Goal: Transaction & Acquisition: Purchase product/service

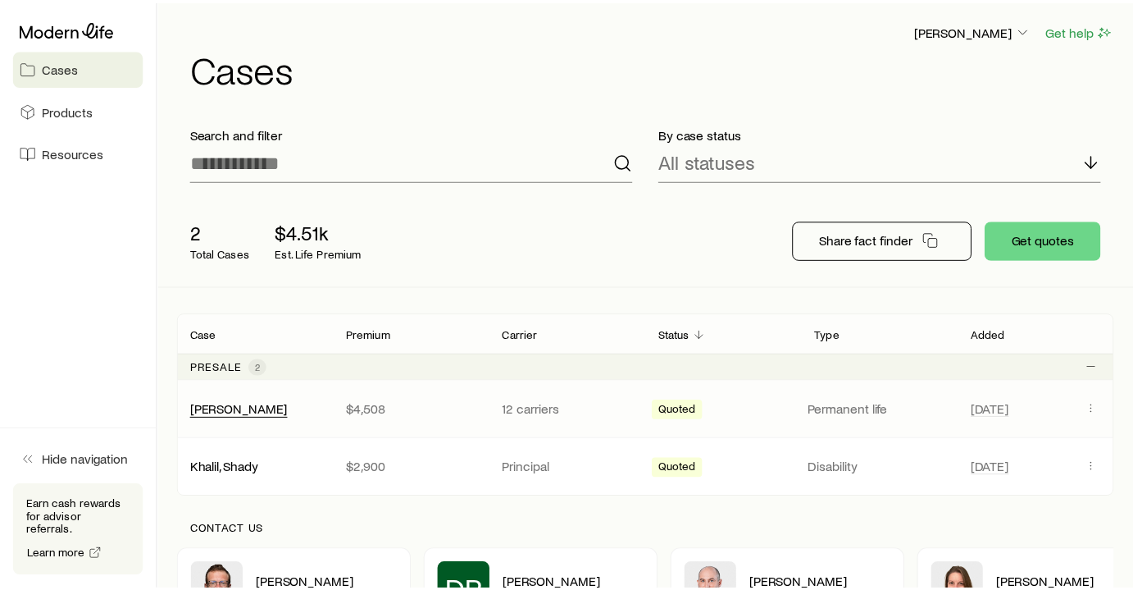
scroll to position [223, 0]
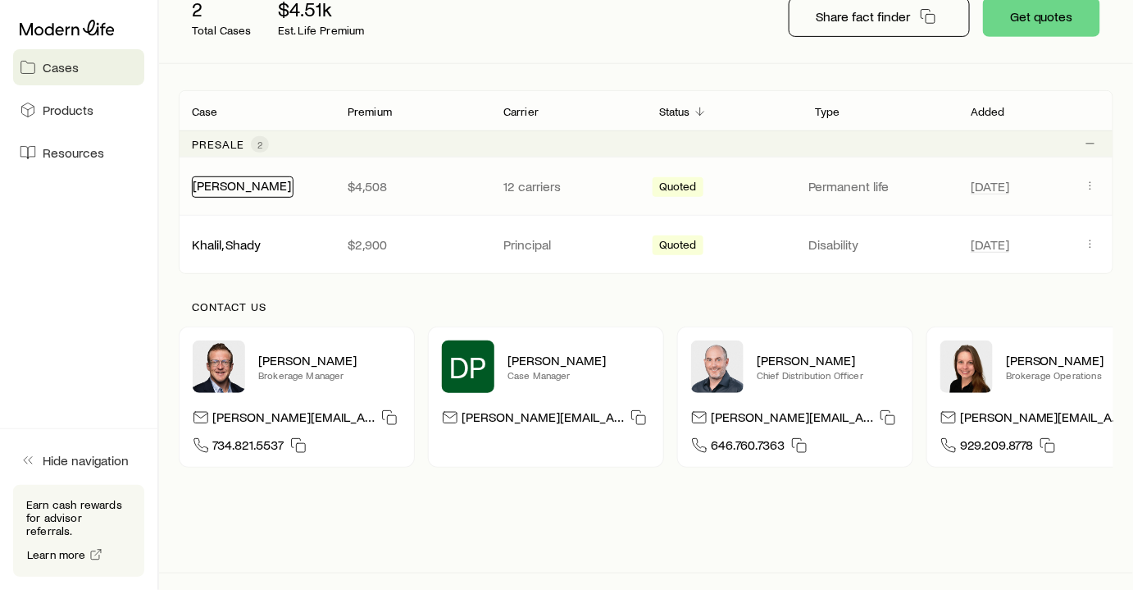
click at [235, 193] on link "[PERSON_NAME]" at bounding box center [242, 185] width 98 height 16
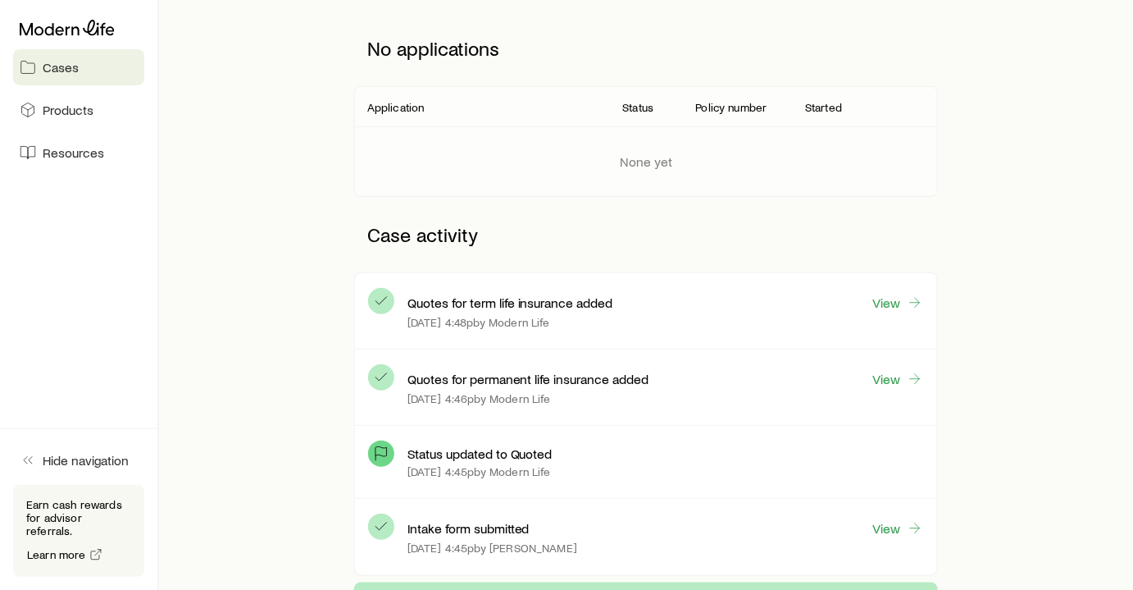
scroll to position [298, 0]
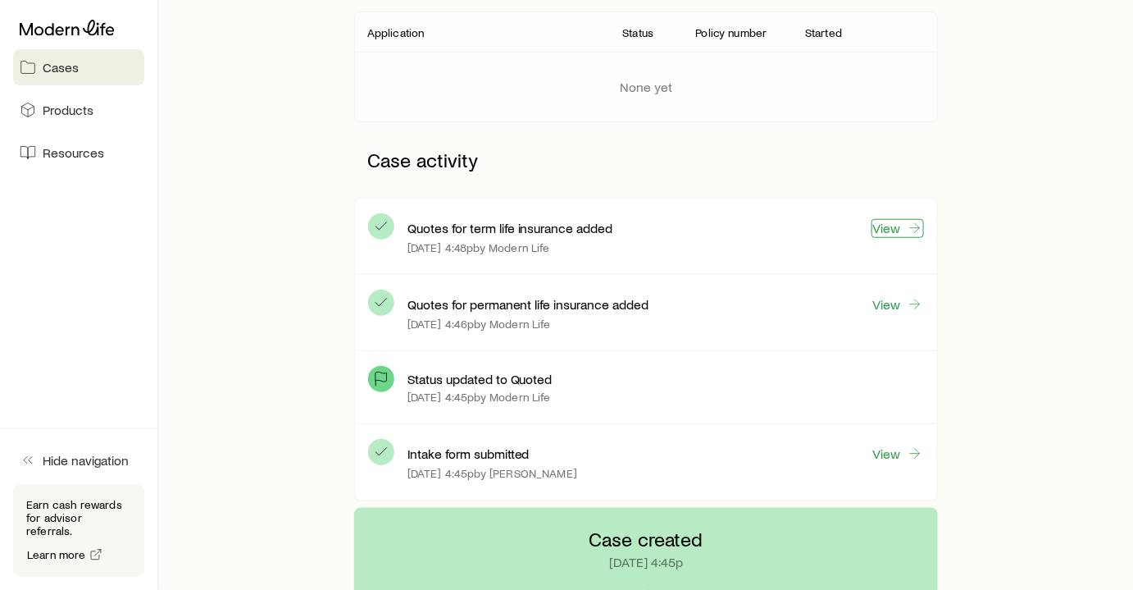
click at [900, 238] on link "View" at bounding box center [898, 228] width 52 height 19
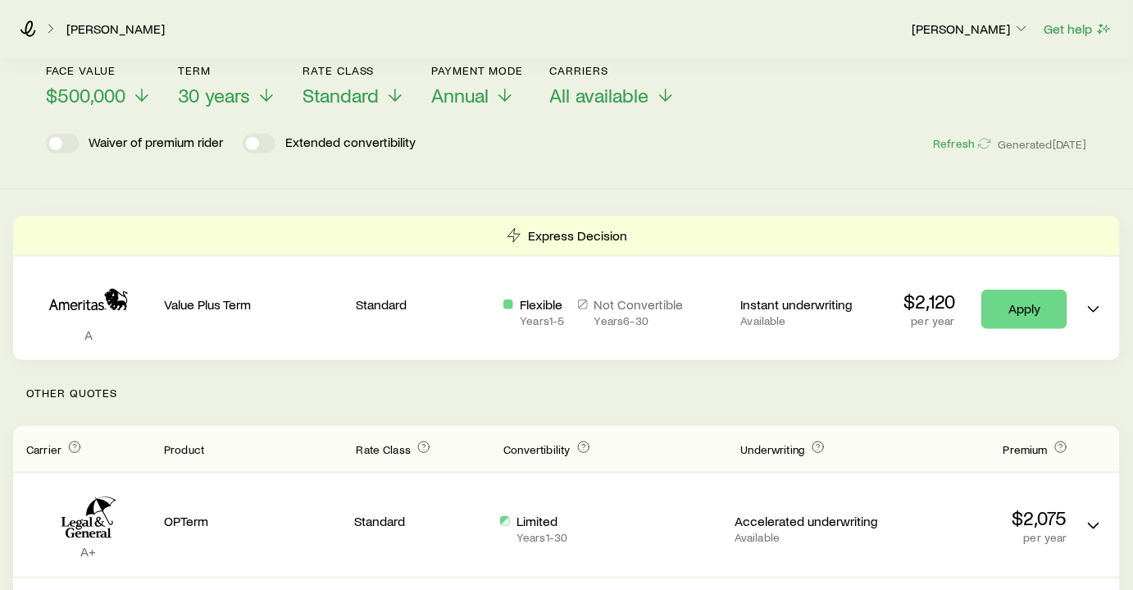
scroll to position [223, 0]
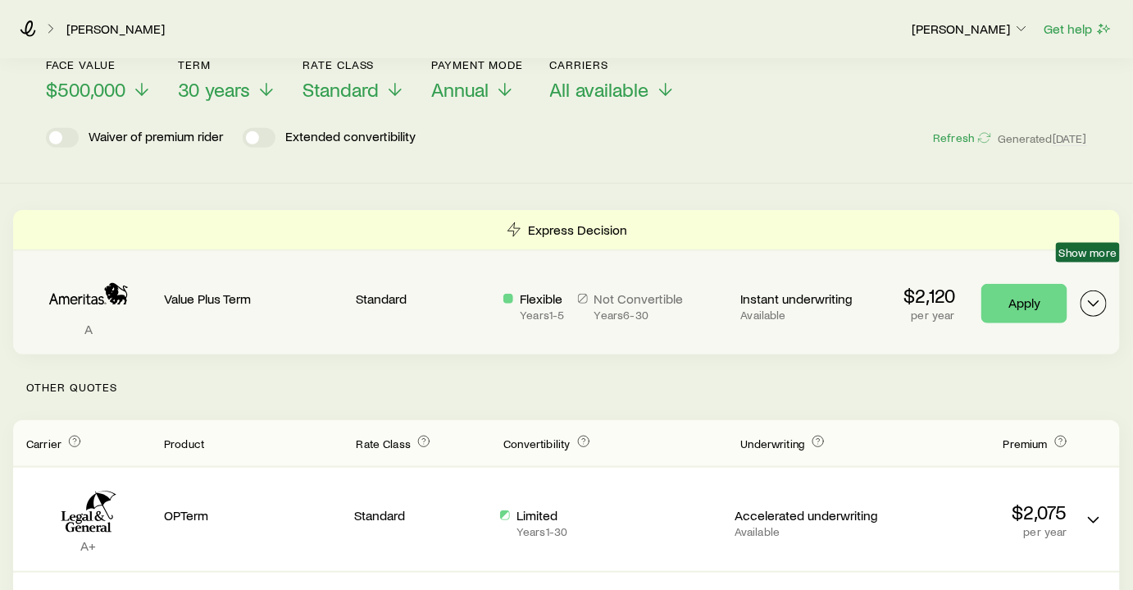
click at [1095, 294] on icon "Term quotes" at bounding box center [1094, 304] width 20 height 20
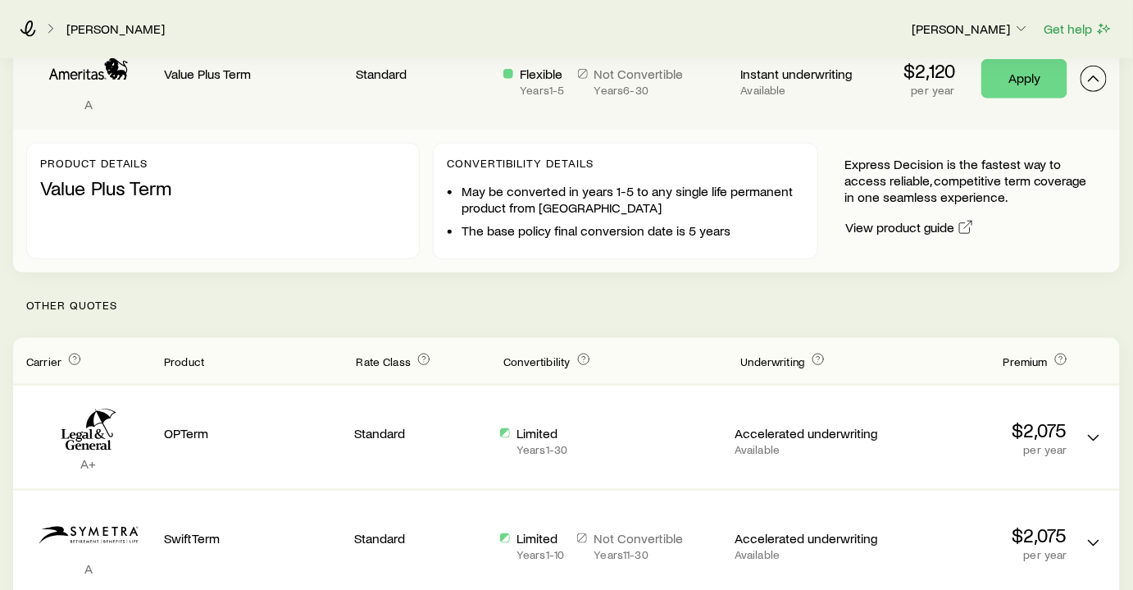
scroll to position [372, 0]
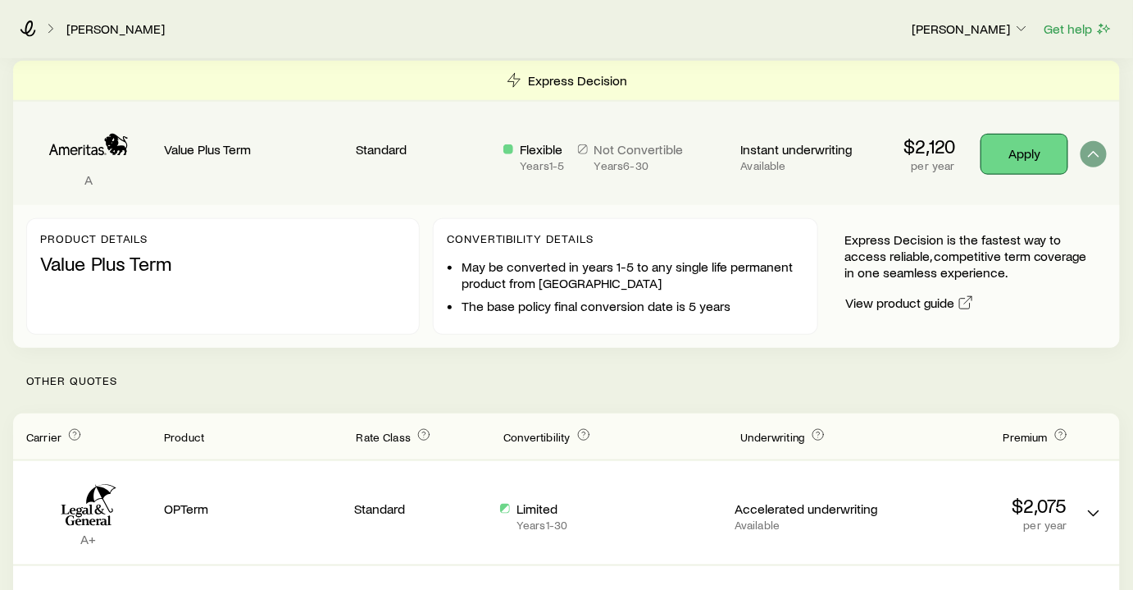
click at [1000, 142] on link "Apply" at bounding box center [1024, 153] width 86 height 39
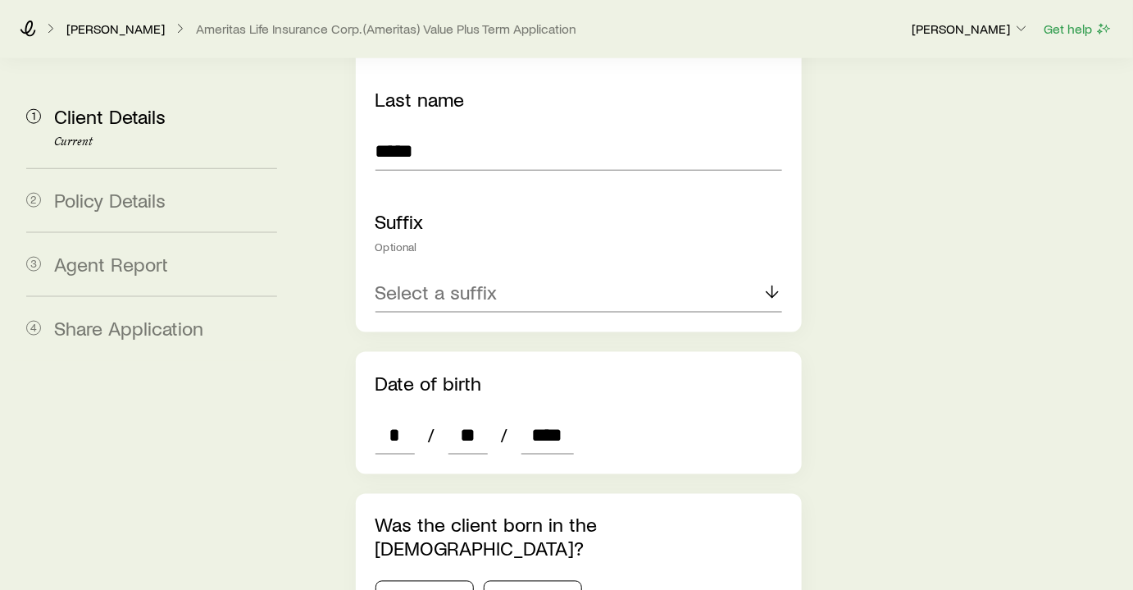
scroll to position [745, 0]
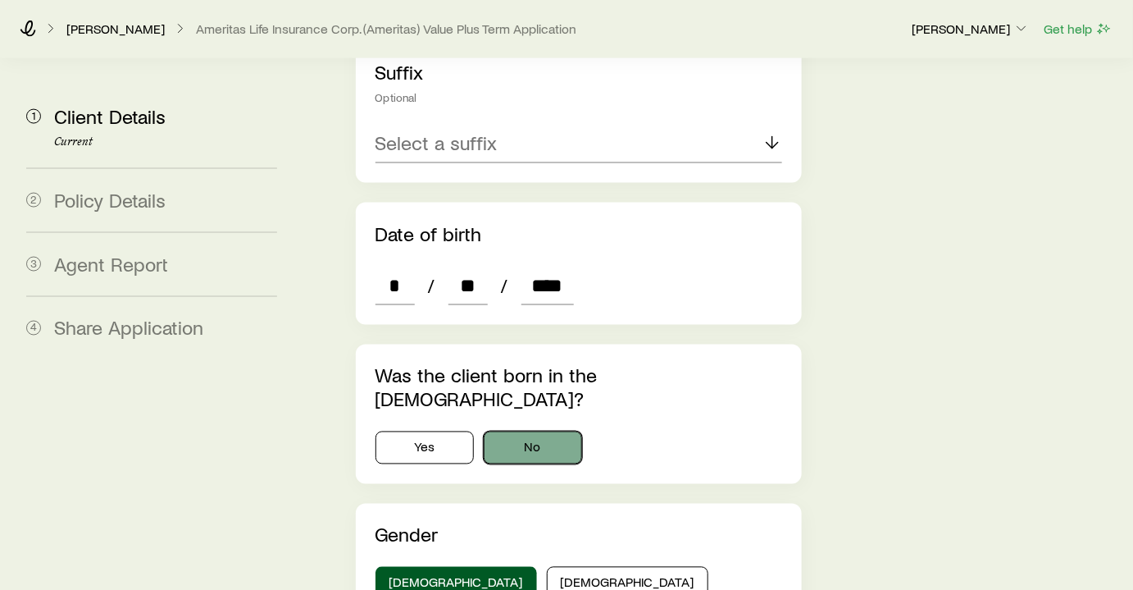
click at [521, 431] on button "No" at bounding box center [533, 447] width 98 height 33
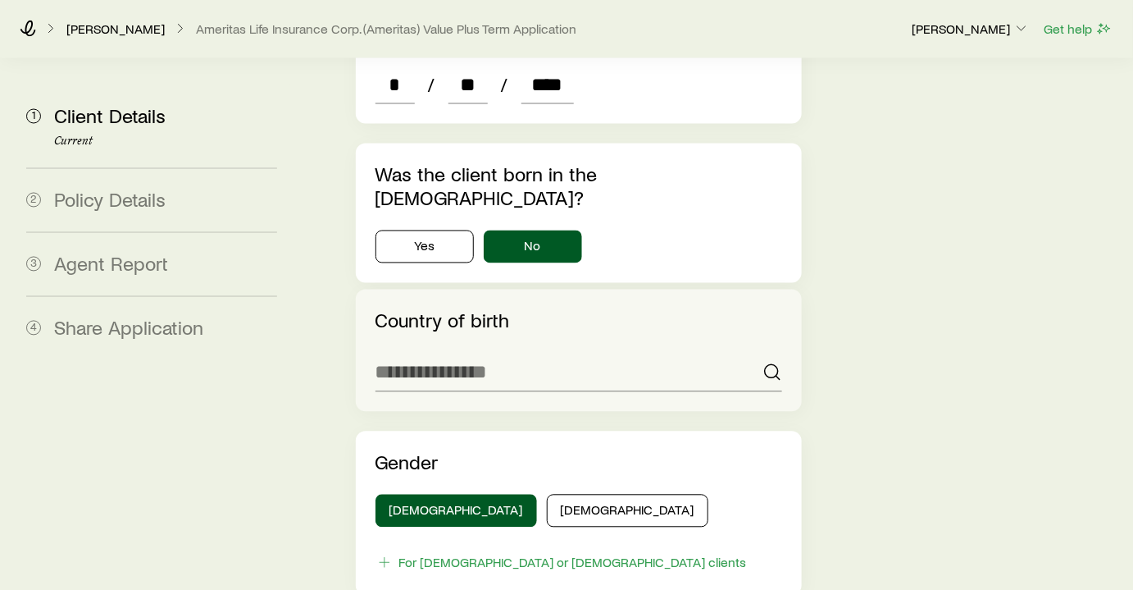
scroll to position [968, 0]
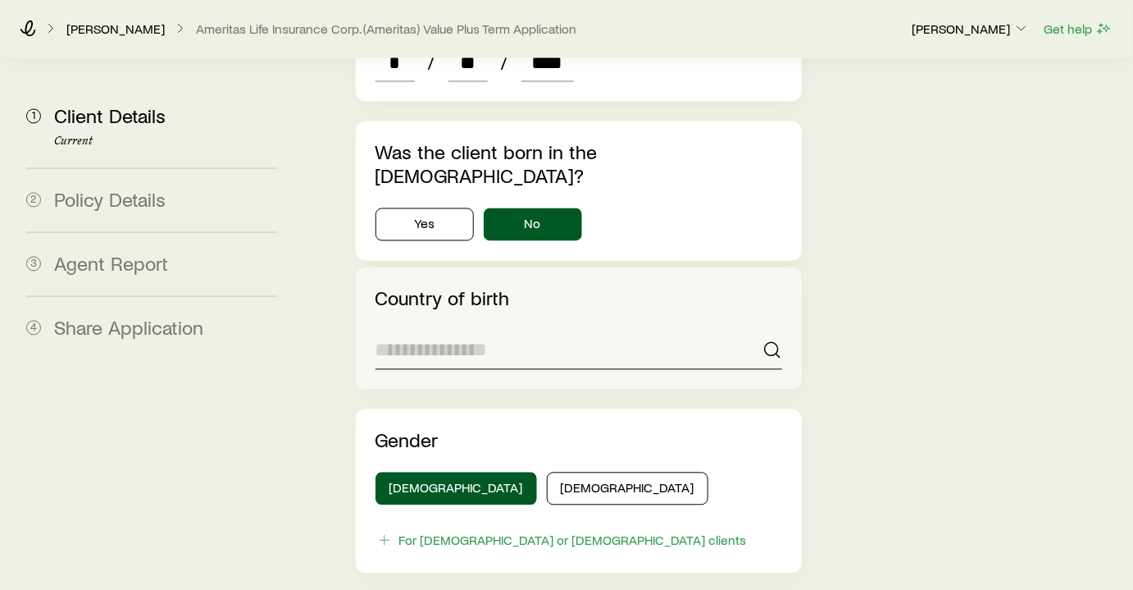
click at [606, 330] on input at bounding box center [580, 349] width 408 height 39
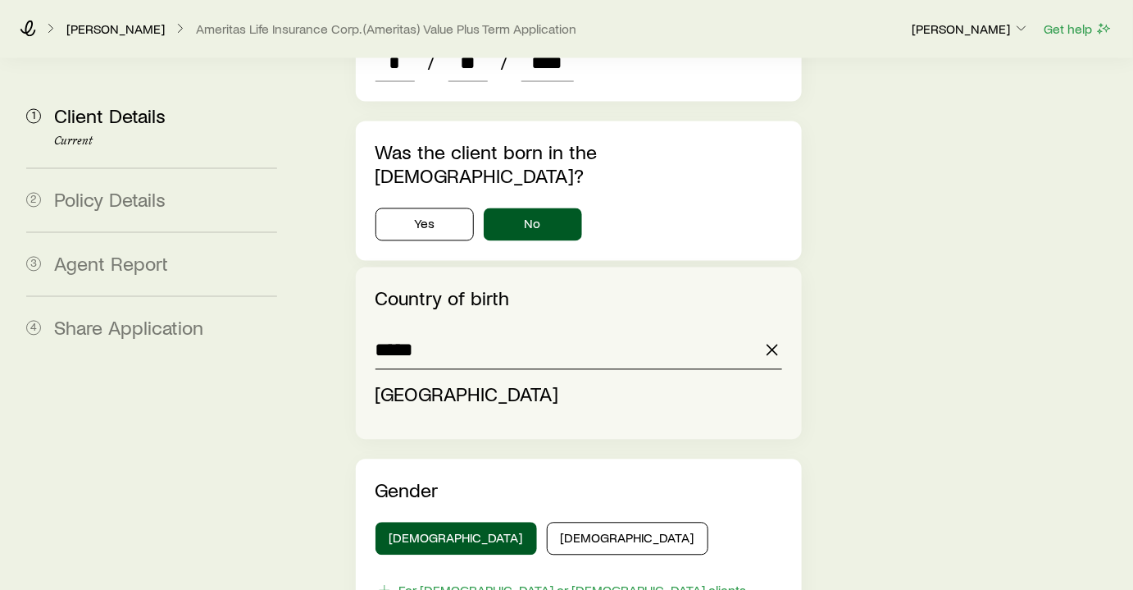
type input "*****"
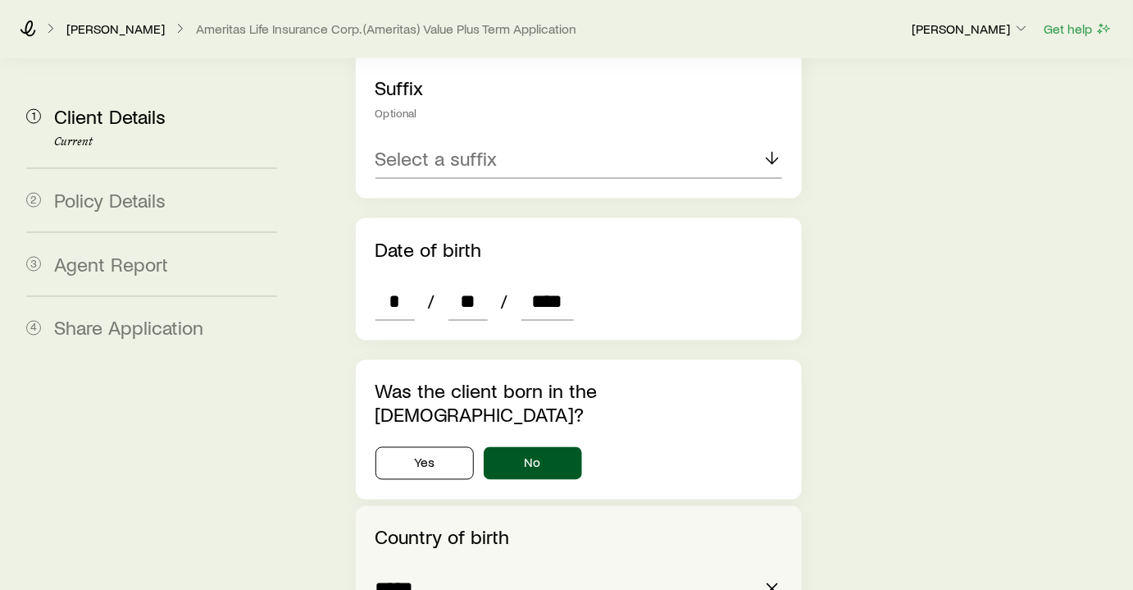
scroll to position [0, 0]
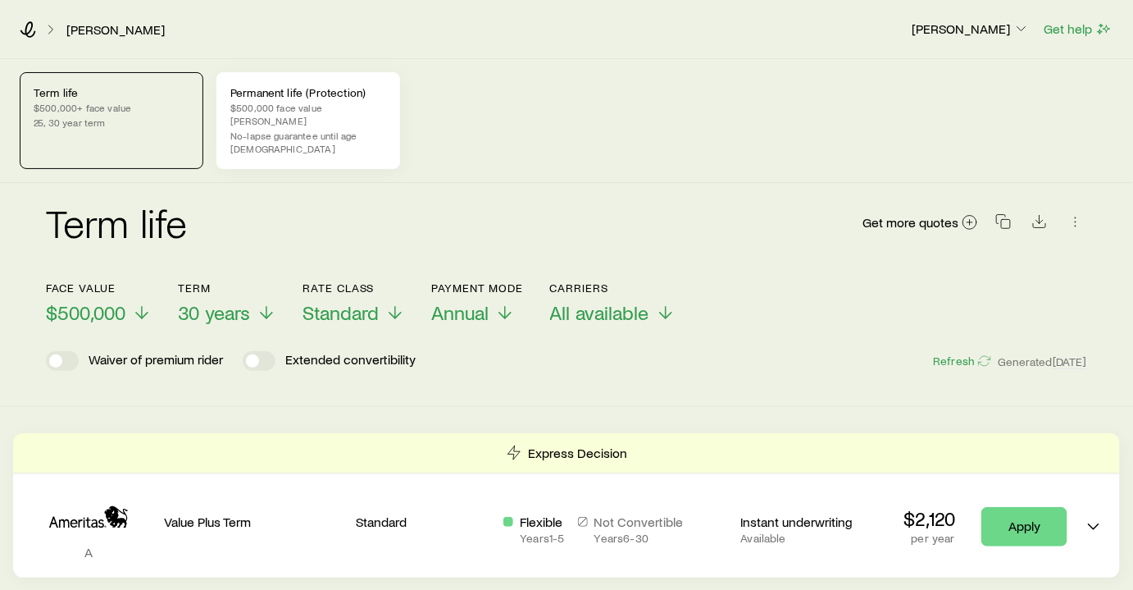
click at [315, 129] on p "No-lapse guarantee until age [DEMOGRAPHIC_DATA]" at bounding box center [308, 142] width 156 height 26
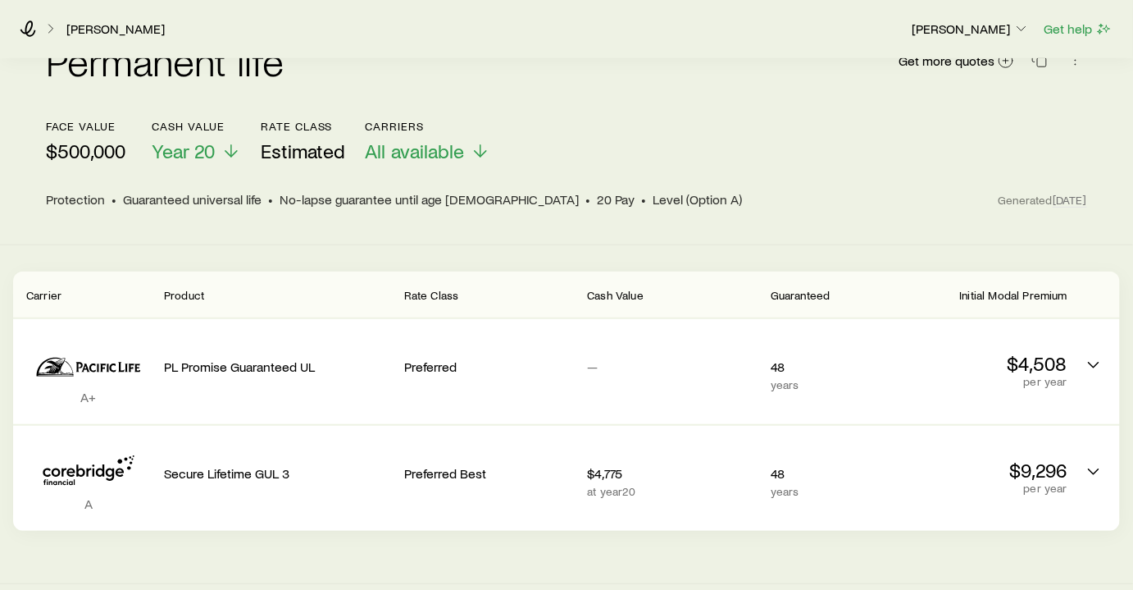
scroll to position [172, 0]
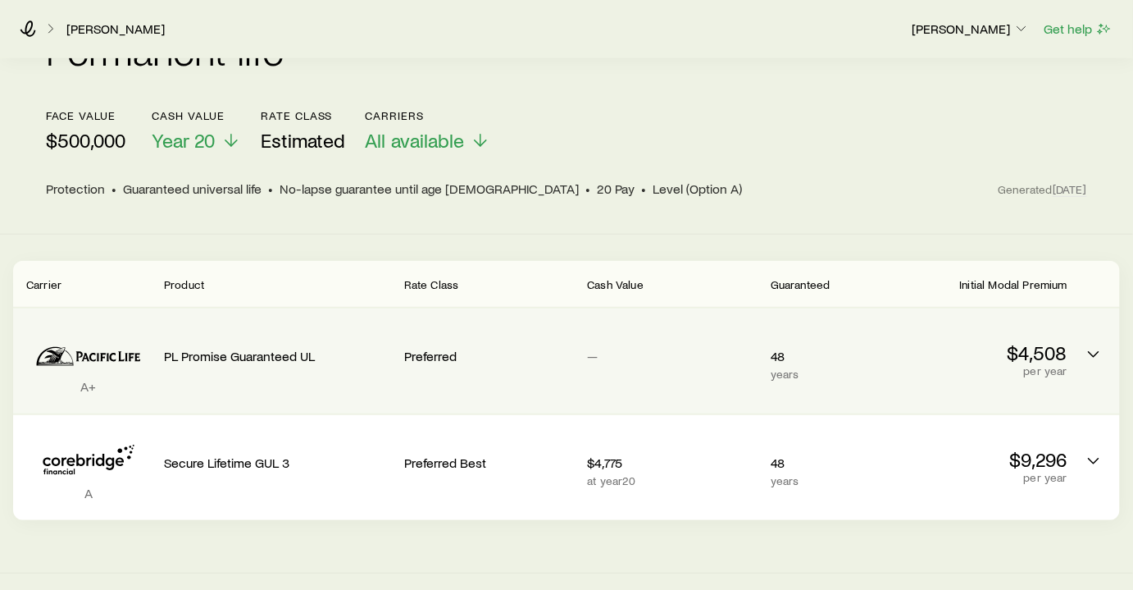
click at [115, 353] on icon "Permanent quotes" at bounding box center [112, 357] width 7 height 8
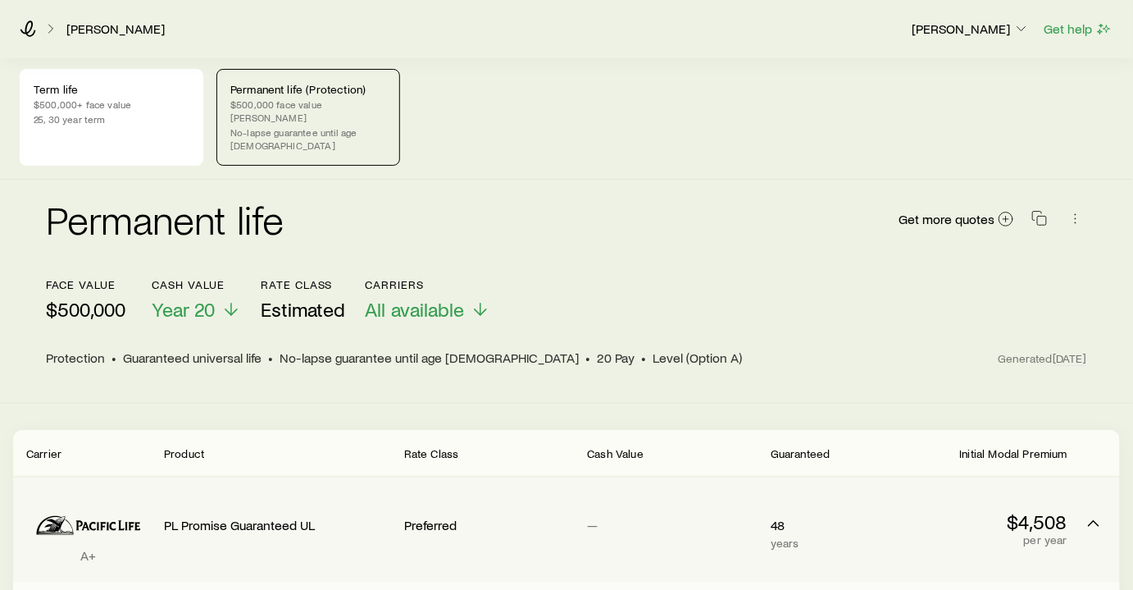
scroll to position [0, 0]
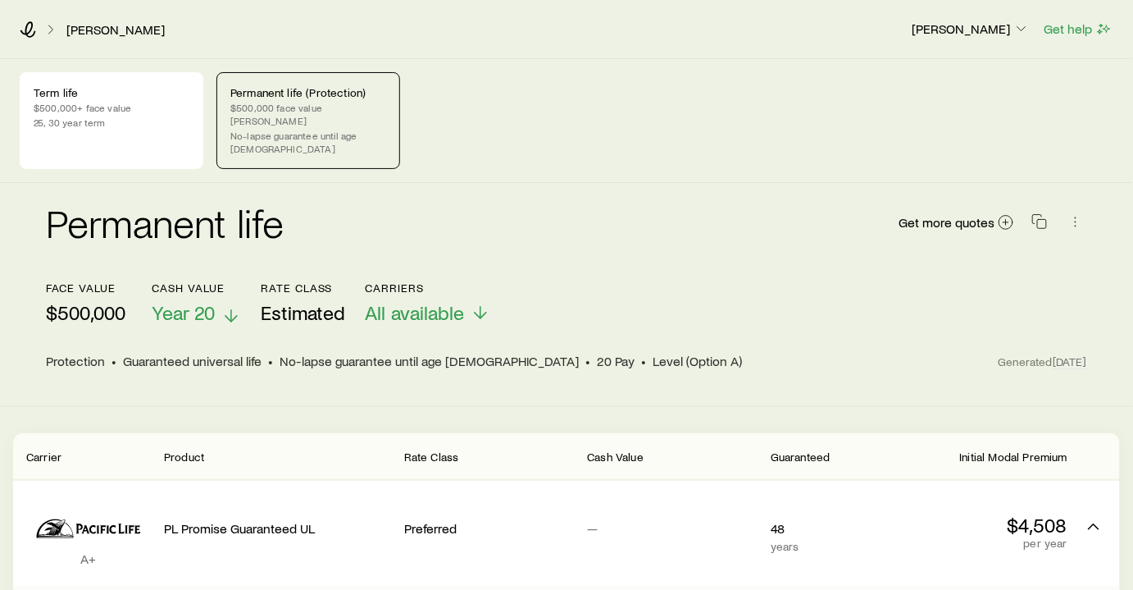
click at [198, 301] on span "Year 20" at bounding box center [183, 312] width 63 height 23
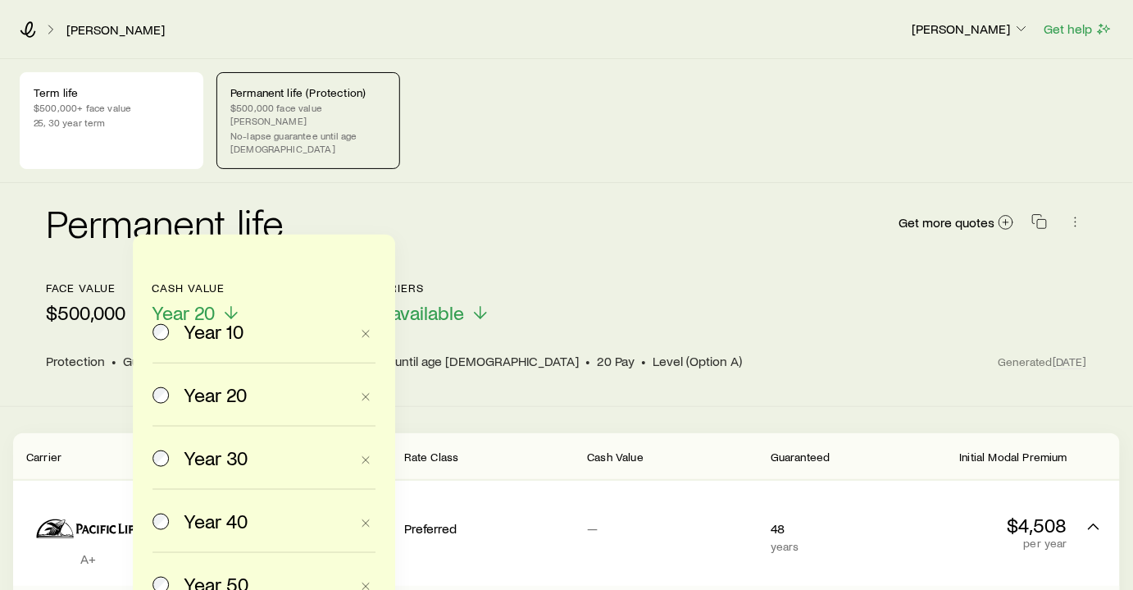
click at [194, 454] on span "Year 30" at bounding box center [216, 457] width 64 height 23
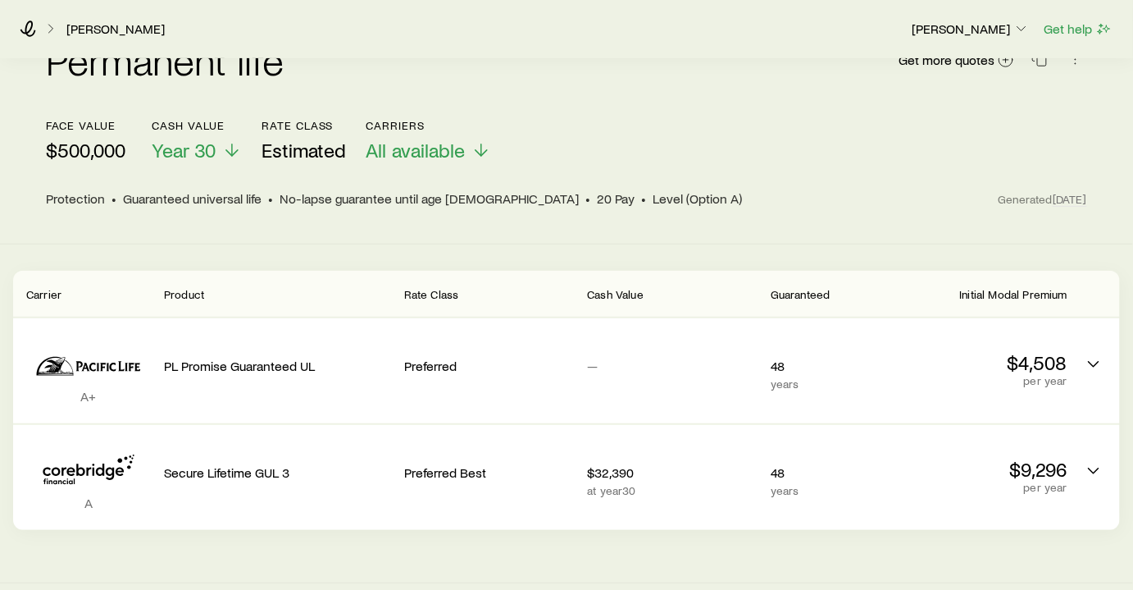
scroll to position [172, 0]
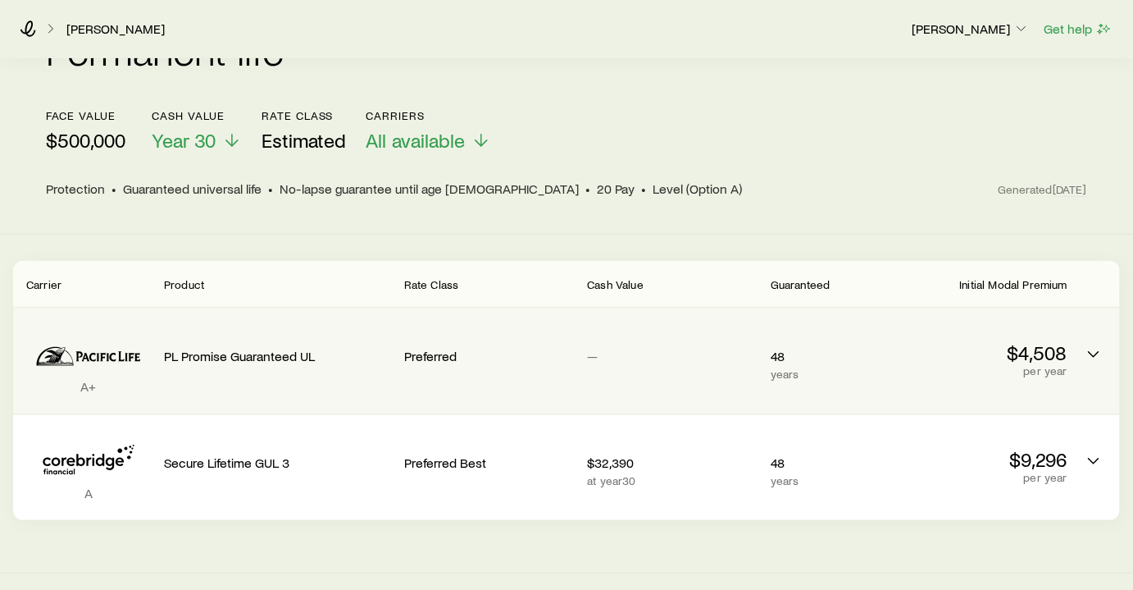
click at [280, 348] on p "PL Promise Guaranteed UL" at bounding box center [277, 356] width 227 height 16
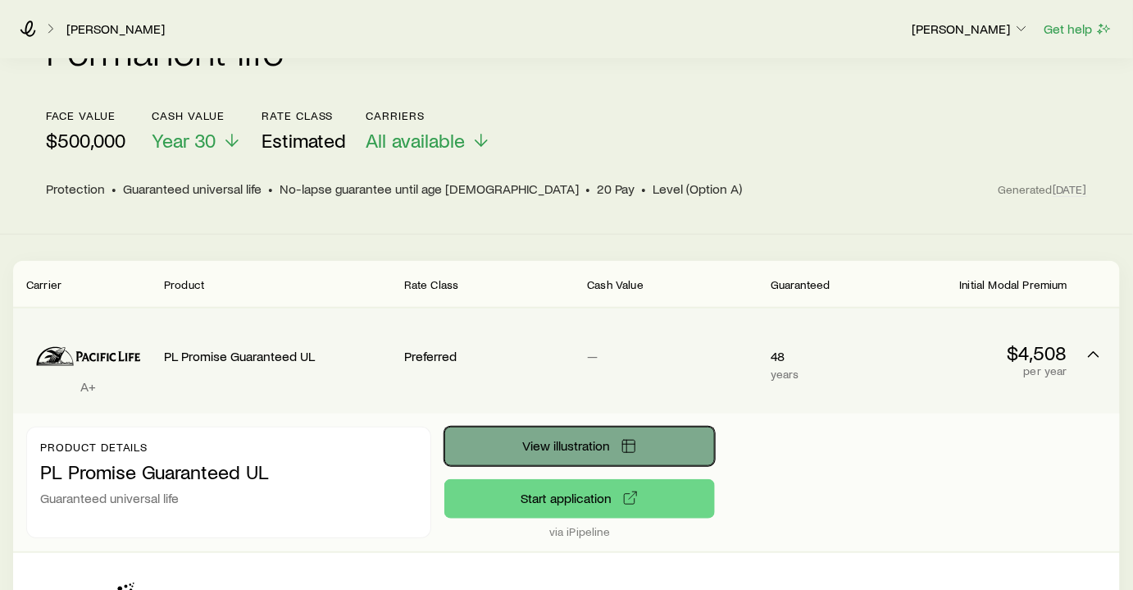
click at [575, 439] on span "View illustration" at bounding box center [567, 445] width 88 height 13
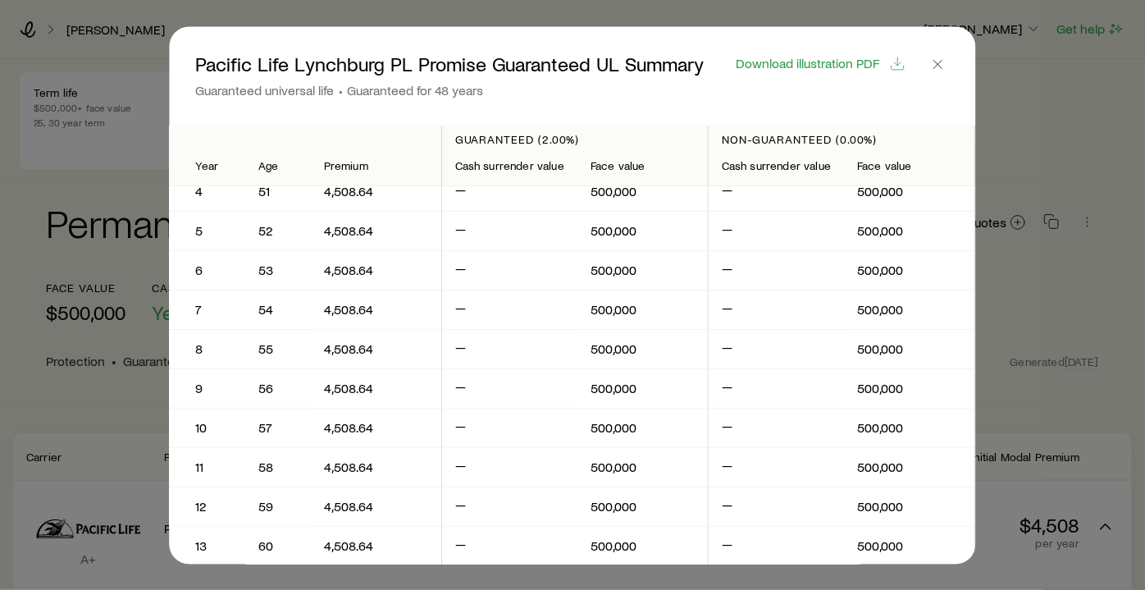
scroll to position [0, 0]
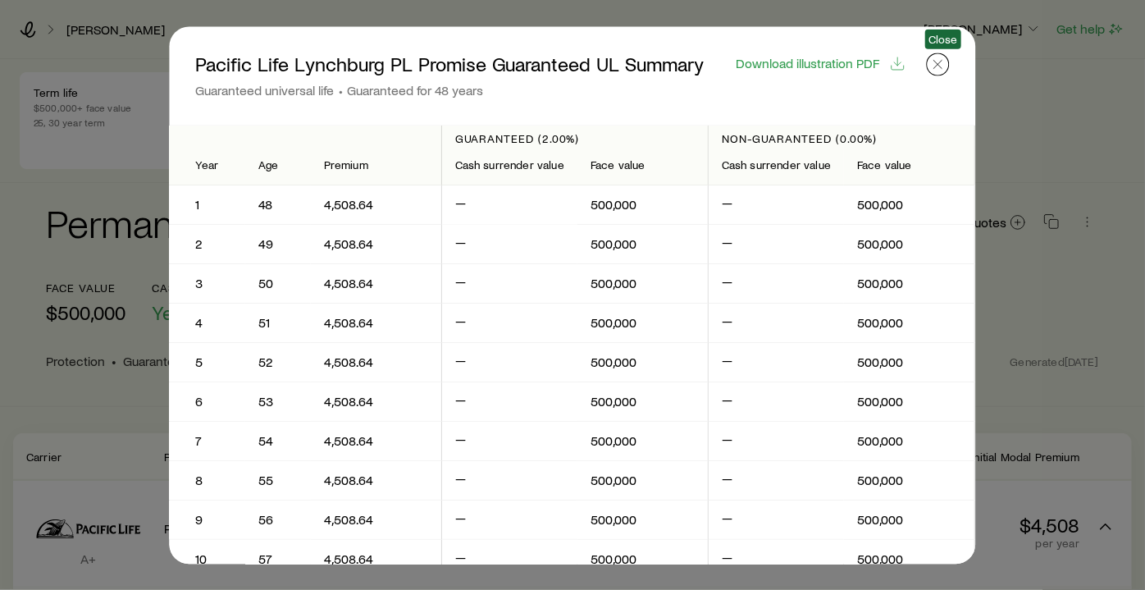
click at [940, 61] on icon "button" at bounding box center [938, 64] width 16 height 16
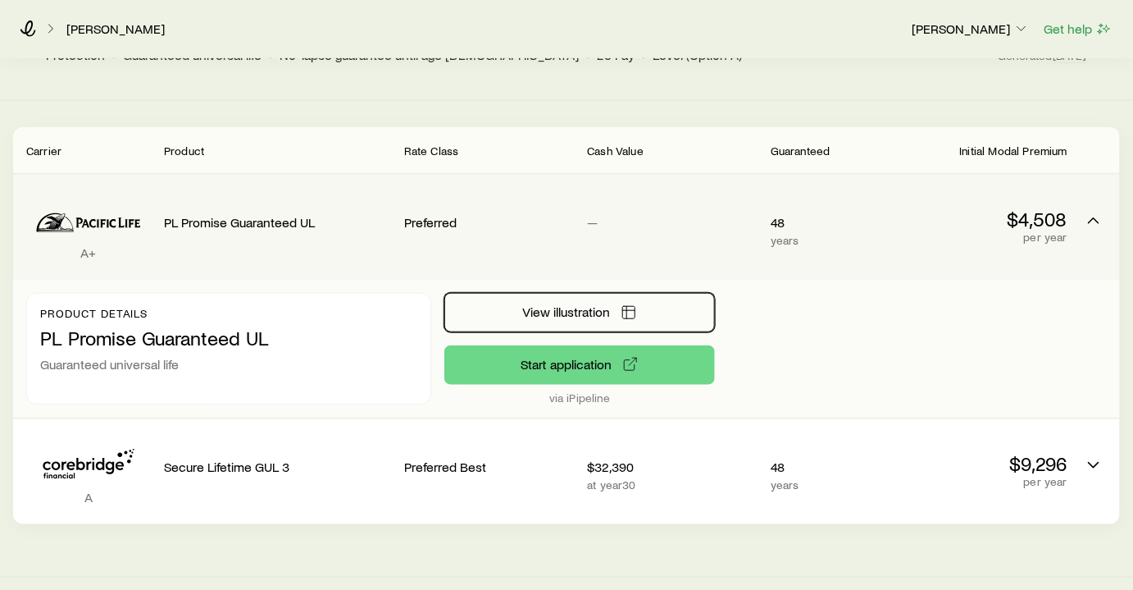
scroll to position [310, 0]
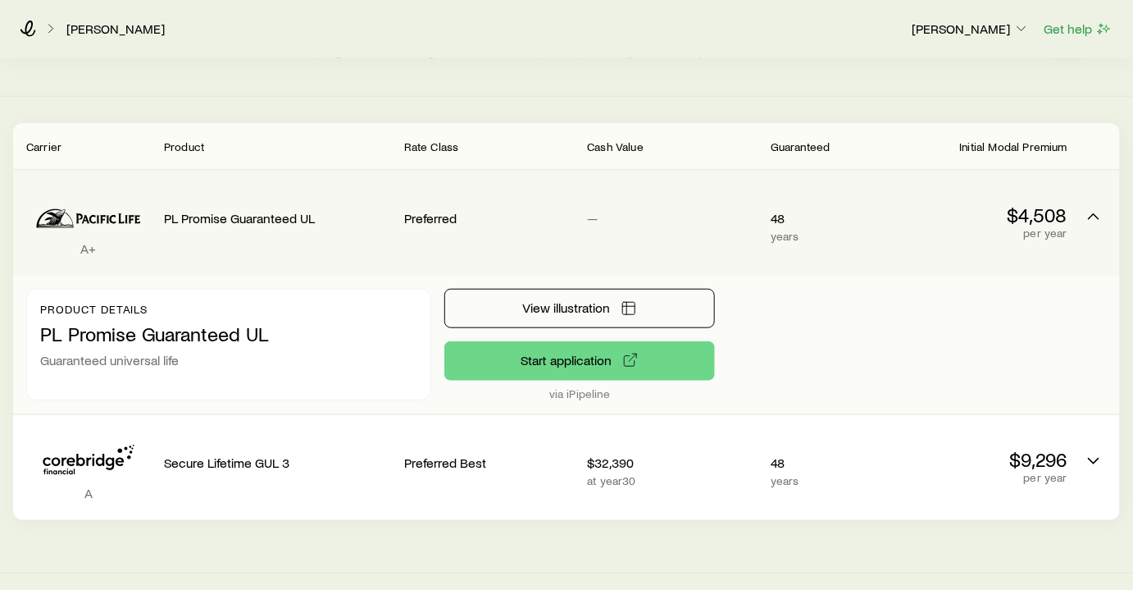
click at [567, 387] on p "via iPipeline" at bounding box center [579, 393] width 271 height 13
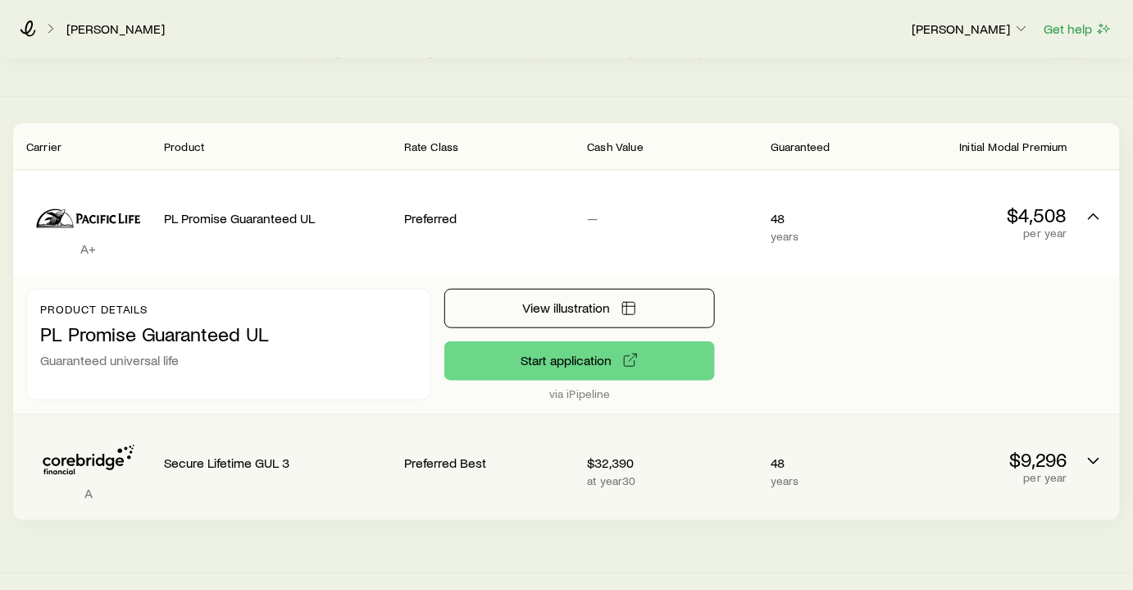
click at [882, 474] on p "years" at bounding box center [827, 480] width 113 height 13
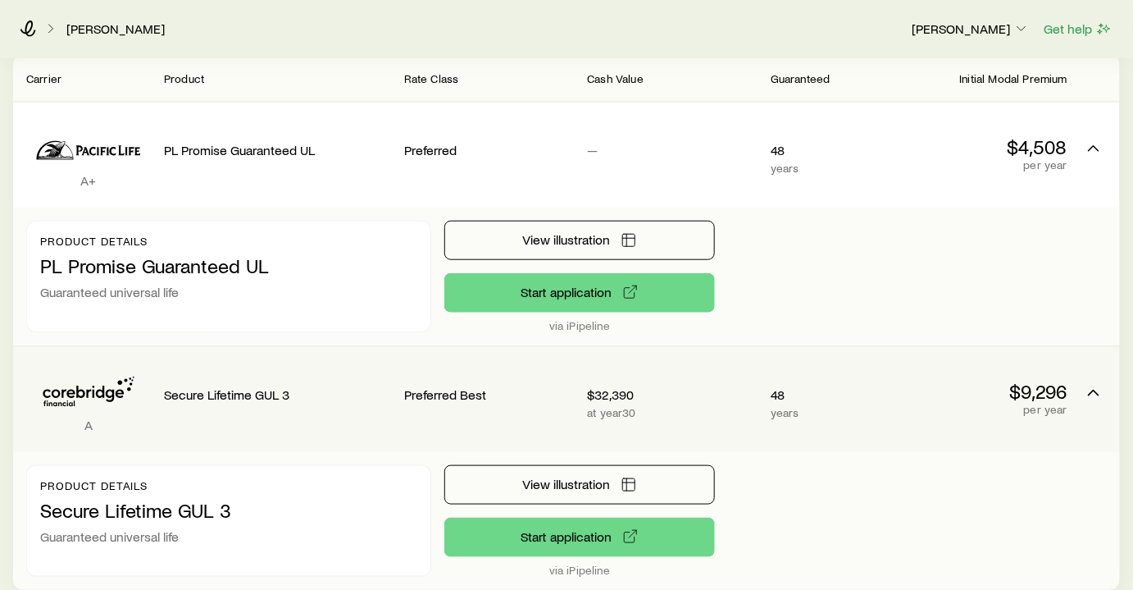
scroll to position [448, 0]
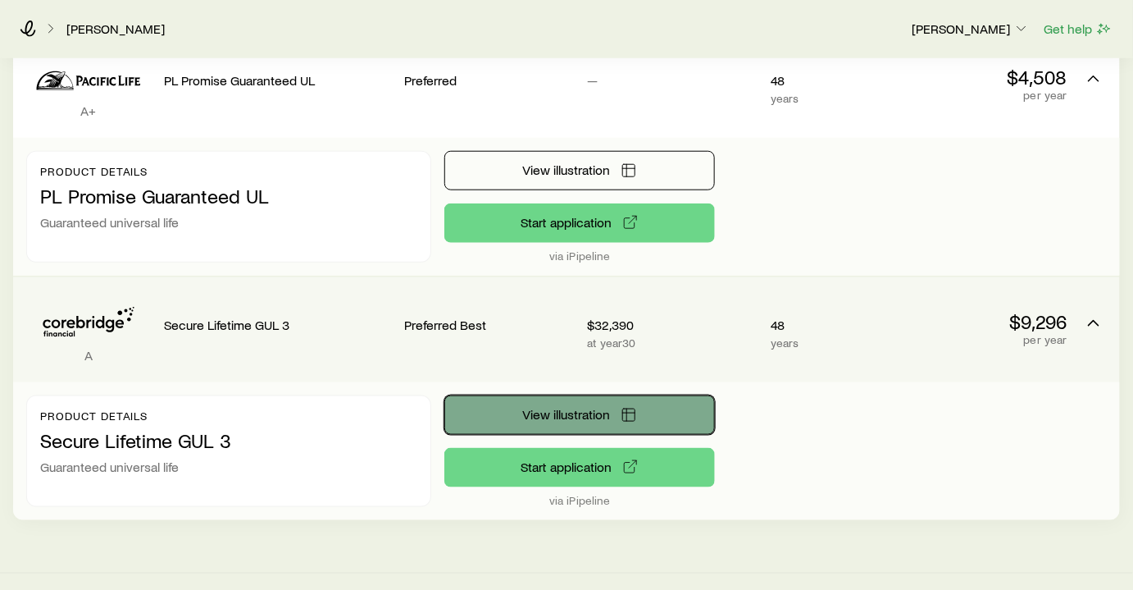
click at [542, 395] on button "View illustration" at bounding box center [579, 414] width 271 height 39
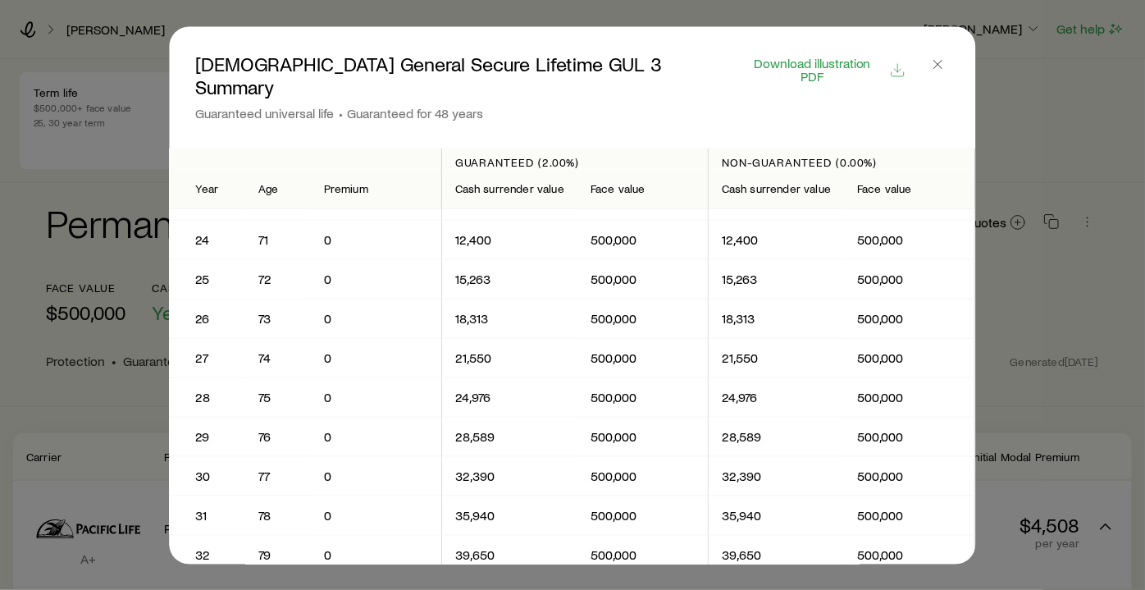
scroll to position [820, 0]
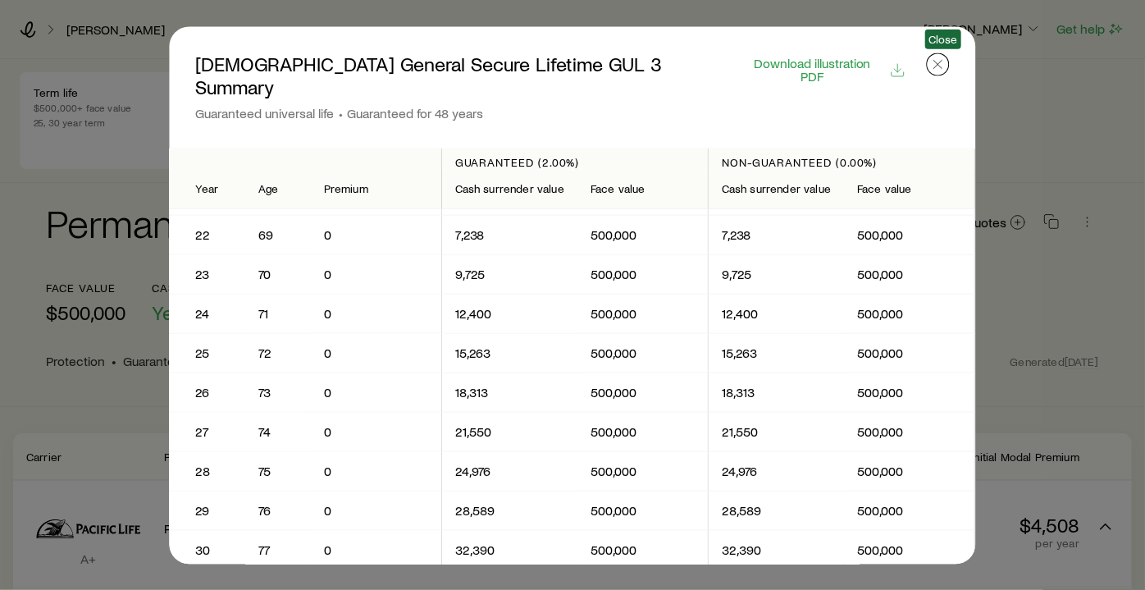
click at [942, 71] on icon "button" at bounding box center [938, 64] width 16 height 16
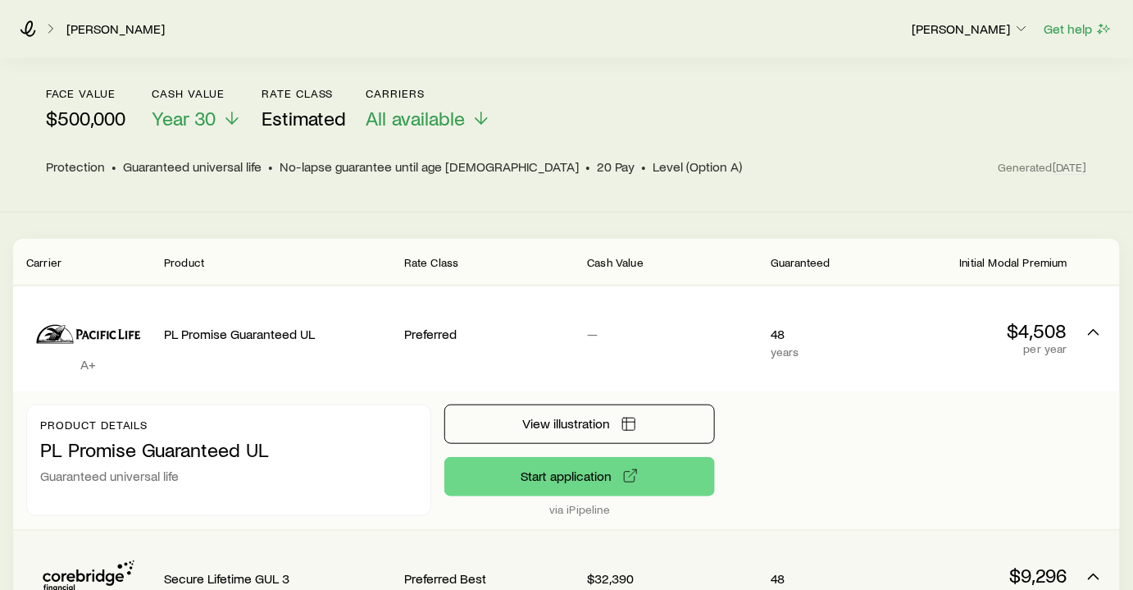
scroll to position [0, 0]
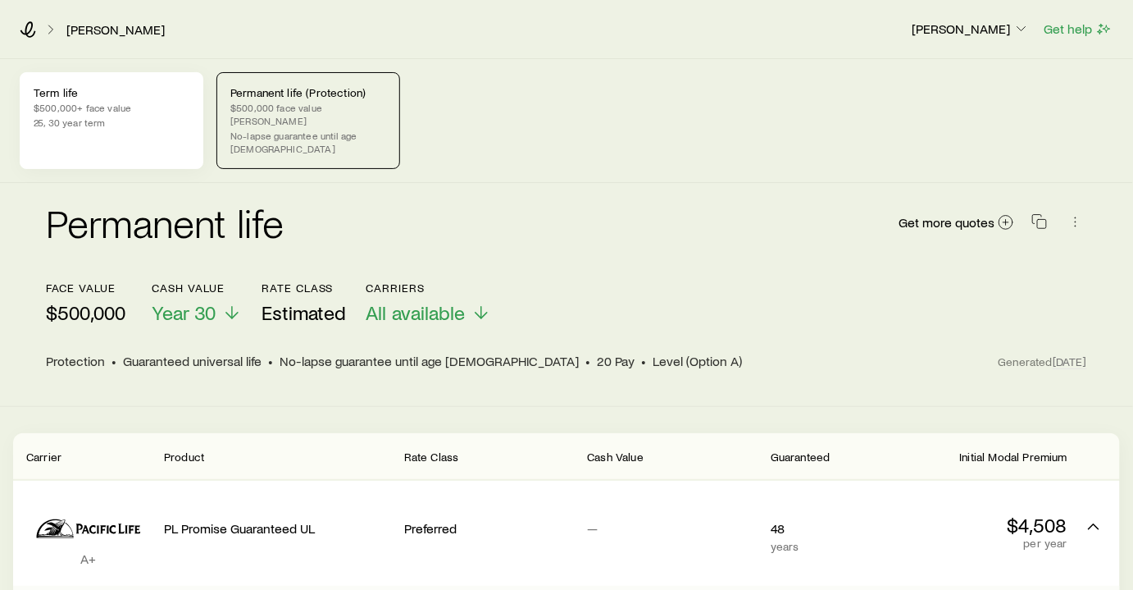
click at [134, 112] on p "$500,000+ face value" at bounding box center [112, 107] width 156 height 13
